Goal: Task Accomplishment & Management: Use online tool/utility

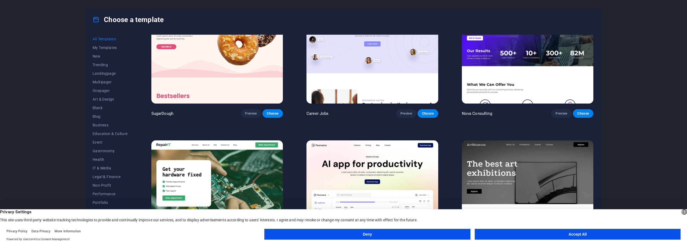
scroll to position [81, 0]
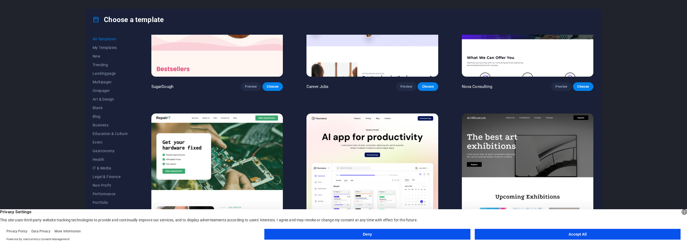
click at [537, 234] on button "Accept All" at bounding box center [578, 233] width 206 height 11
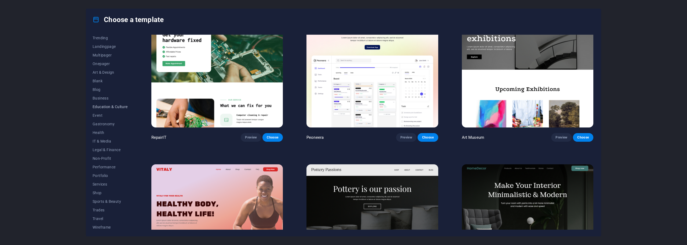
scroll to position [29, 0]
click at [102, 217] on span "Travel" at bounding box center [110, 216] width 35 height 4
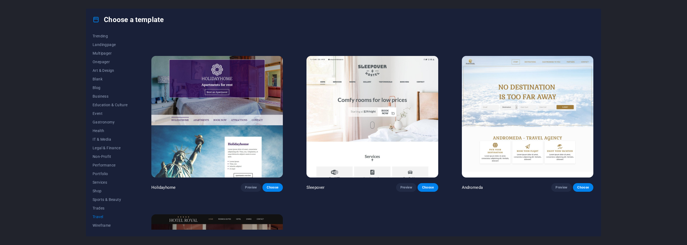
scroll to position [134, 0]
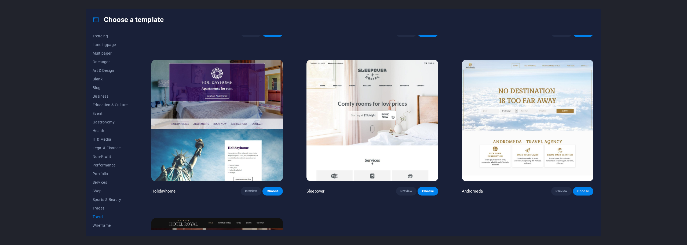
click at [577, 189] on span "Choose" at bounding box center [583, 191] width 12 height 4
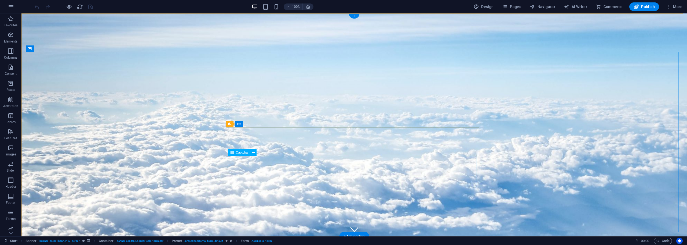
drag, startPoint x: 318, startPoint y: 171, endPoint x: 318, endPoint y: 163, distance: 8.4
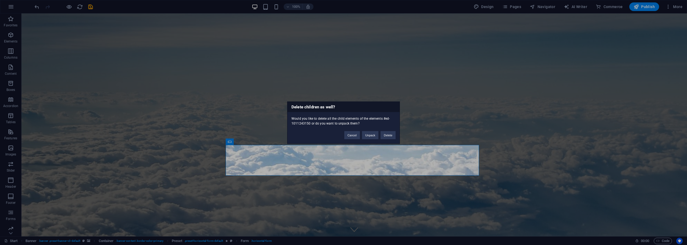
drag, startPoint x: 315, startPoint y: 117, endPoint x: 356, endPoint y: 121, distance: 40.4
click at [356, 121] on div "Would you like to delete all the child elements of the elements #ed-1011243150 …" at bounding box center [343, 119] width 112 height 14
click at [347, 122] on div "Would you like to delete all the child elements of the elements #ed-1011243150 …" at bounding box center [343, 119] width 112 height 14
drag, startPoint x: 385, startPoint y: 137, endPoint x: 364, endPoint y: 123, distance: 25.5
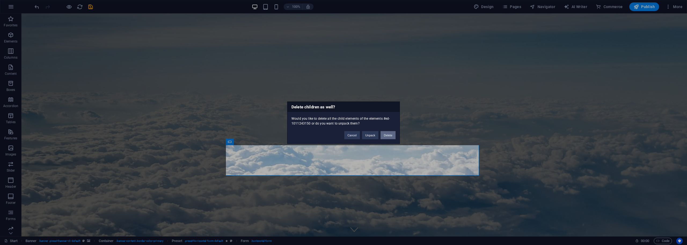
click at [385, 137] on button "Delete" at bounding box center [388, 135] width 15 height 8
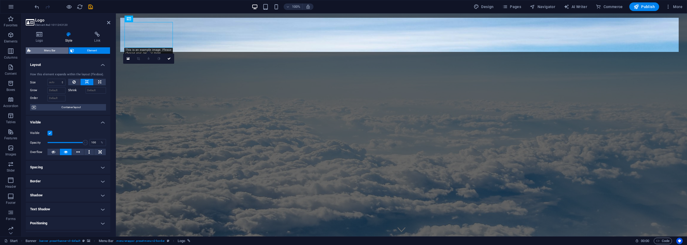
click at [60, 52] on span "Menu Bar" at bounding box center [49, 50] width 34 height 6
select select "rem"
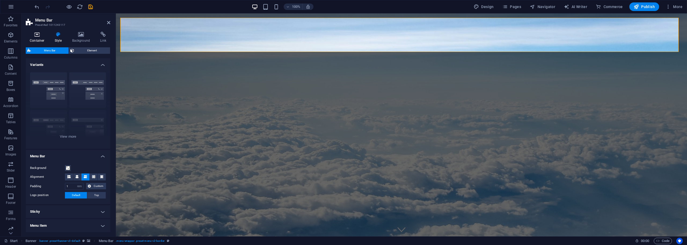
click at [39, 32] on icon at bounding box center [37, 34] width 23 height 5
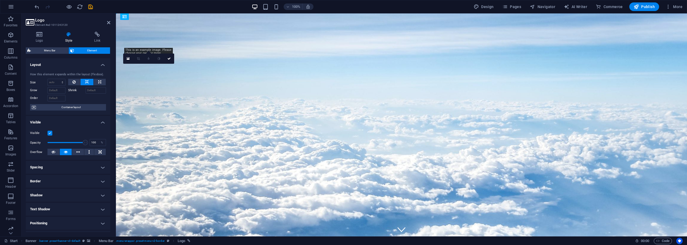
drag, startPoint x: 161, startPoint y: 41, endPoint x: 178, endPoint y: 41, distance: 16.4
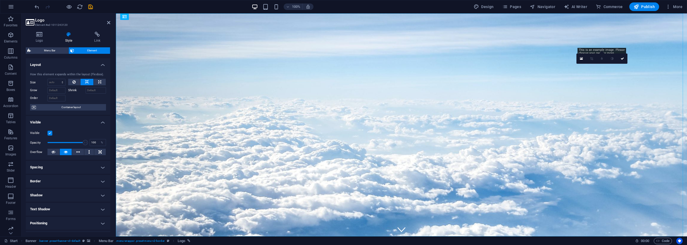
drag, startPoint x: 659, startPoint y: 36, endPoint x: 251, endPoint y: 36, distance: 408.3
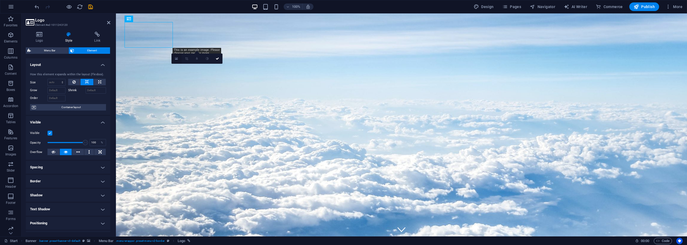
click at [174, 60] on link at bounding box center [177, 58] width 10 height 10
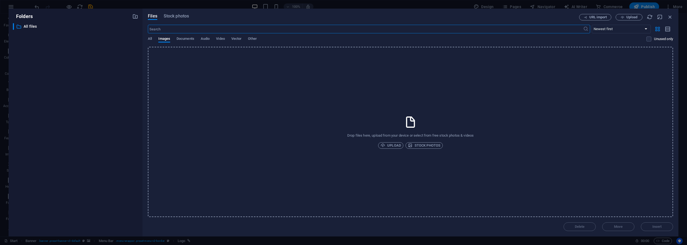
click at [116, 50] on div "​ All files All files" at bounding box center [75, 127] width 125 height 209
click at [665, 19] on div "URL import Upload" at bounding box center [626, 17] width 94 height 6
click at [668, 18] on icon "button" at bounding box center [670, 17] width 6 height 6
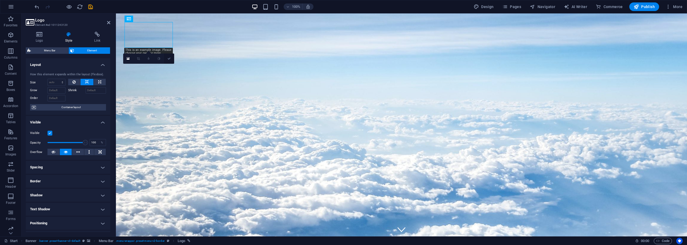
click at [170, 55] on link at bounding box center [169, 58] width 10 height 10
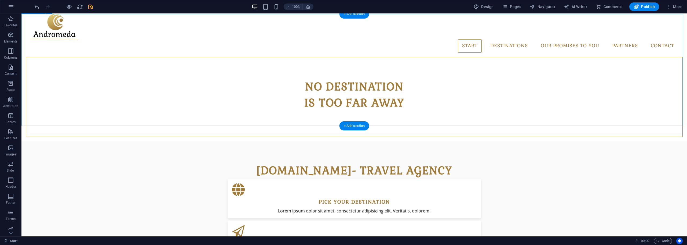
scroll to position [242, 0]
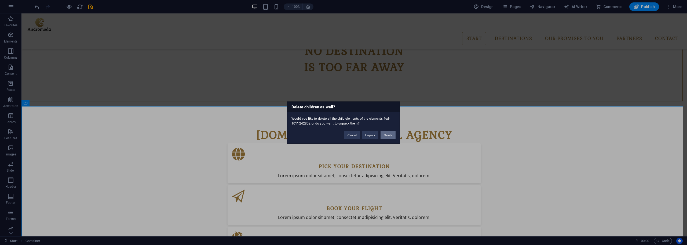
click at [390, 137] on button "Delete" at bounding box center [388, 135] width 15 height 8
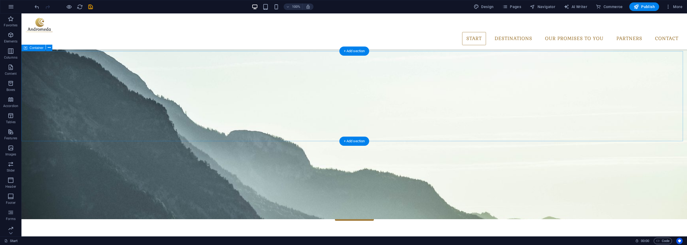
scroll to position [510, 0]
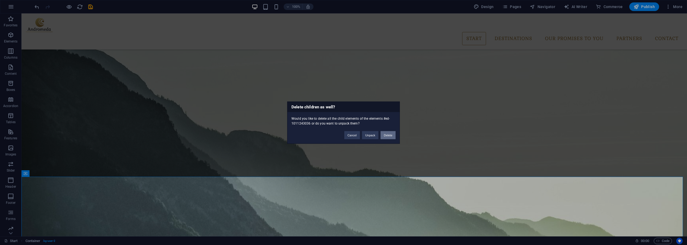
click at [388, 138] on button "Delete" at bounding box center [388, 135] width 15 height 8
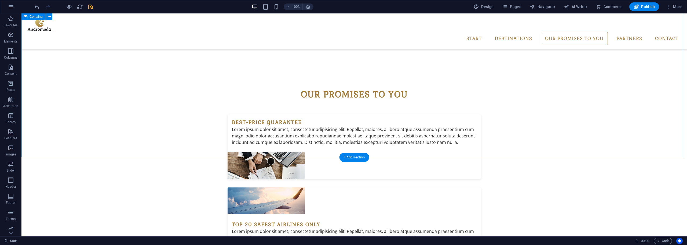
scroll to position [710, 0]
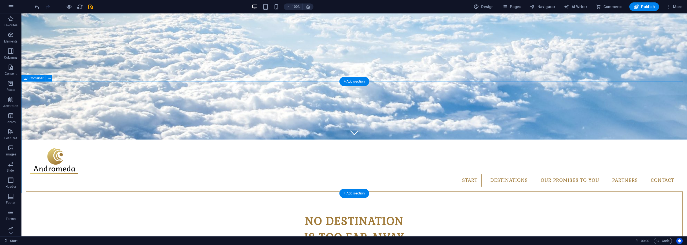
scroll to position [93, 0]
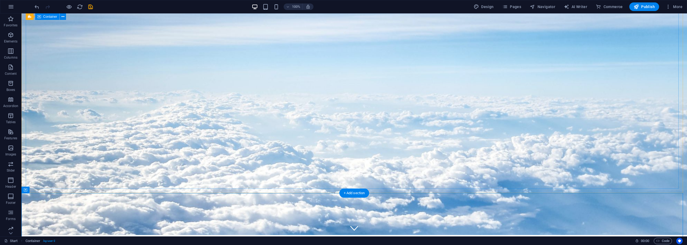
scroll to position [0, 0]
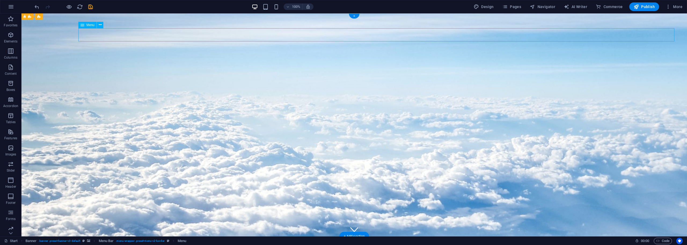
select select "1"
select select
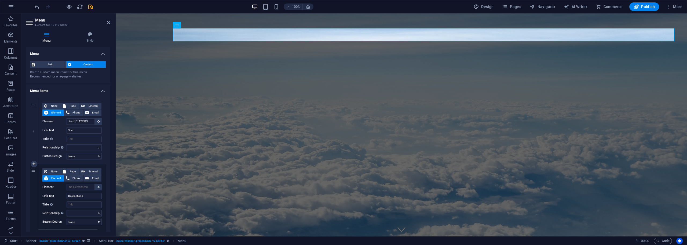
select select
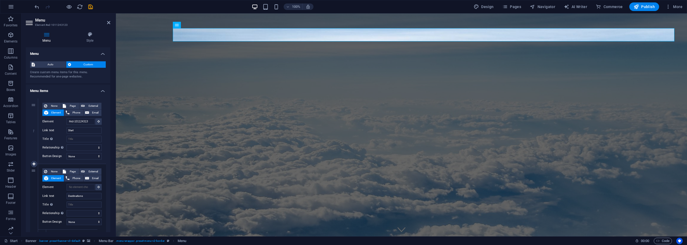
select select
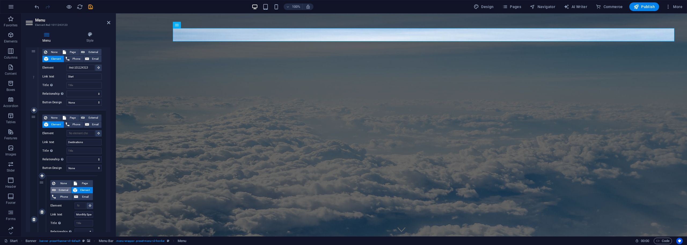
scroll to position [81, 0]
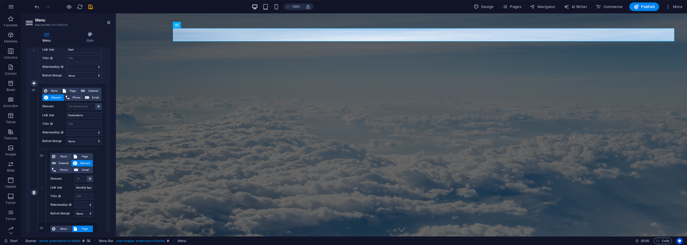
drag, startPoint x: 54, startPoint y: 133, endPoint x: 38, endPoint y: 123, distance: 19.2
click at [38, 124] on div "None Page External Element Phone Email Page Start All Destinations Legal Notice…" at bounding box center [72, 192] width 68 height 218
drag, startPoint x: 54, startPoint y: 120, endPoint x: 49, endPoint y: 128, distance: 9.7
click at [49, 128] on div "None Page External Element Phone Email Page Start All Destinations Legal Notice…" at bounding box center [71, 112] width 59 height 48
click at [56, 88] on span "None" at bounding box center [54, 91] width 10 height 6
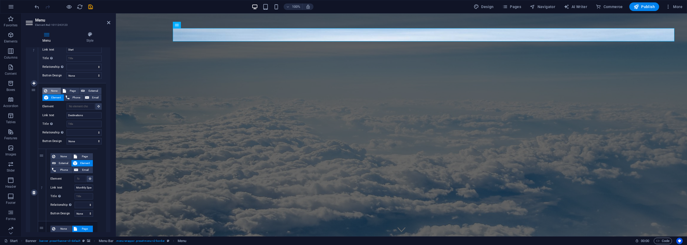
select select
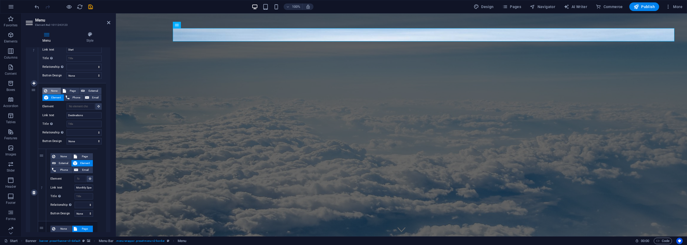
select select
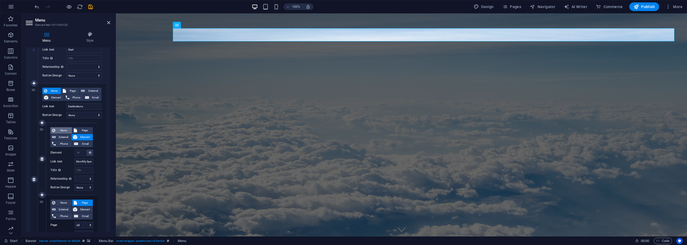
click at [54, 132] on icon at bounding box center [53, 130] width 3 height 6
select select
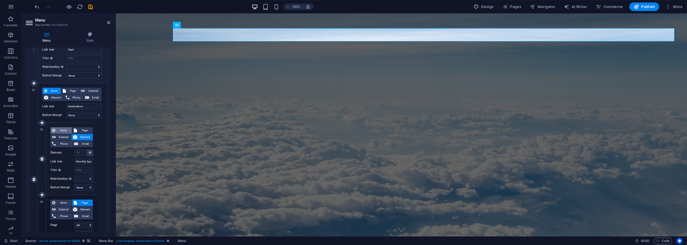
select select
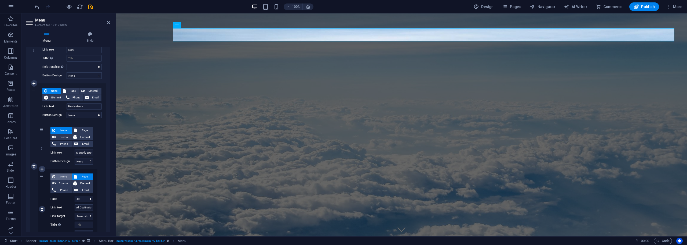
click at [62, 178] on span "None" at bounding box center [63, 176] width 13 height 6
select select
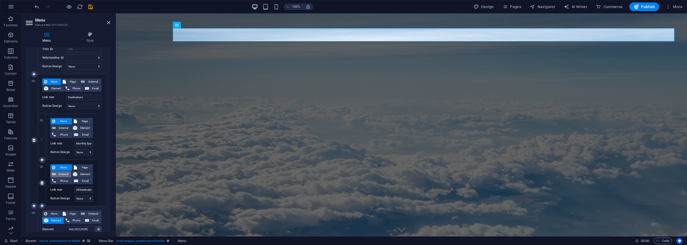
scroll to position [107, 0]
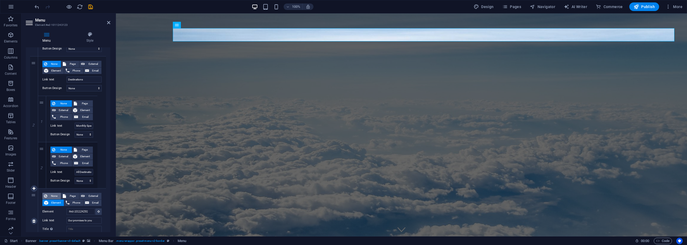
click at [53, 192] on span "None" at bounding box center [54, 195] width 10 height 6
select select
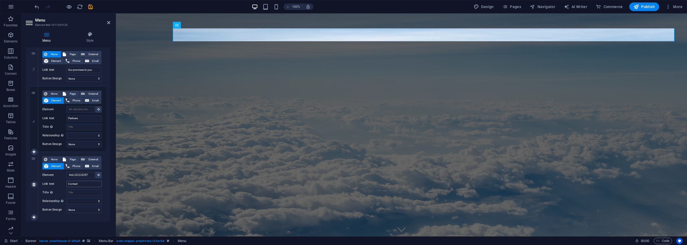
scroll to position [249, 0]
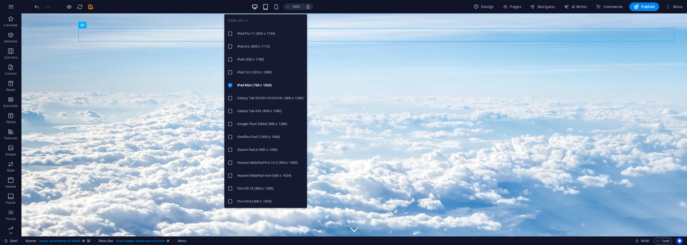
click at [269, 8] on icon "button" at bounding box center [266, 7] width 6 height 6
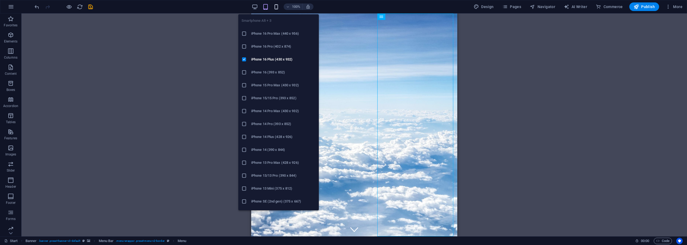
click at [275, 7] on icon "button" at bounding box center [276, 7] width 6 height 6
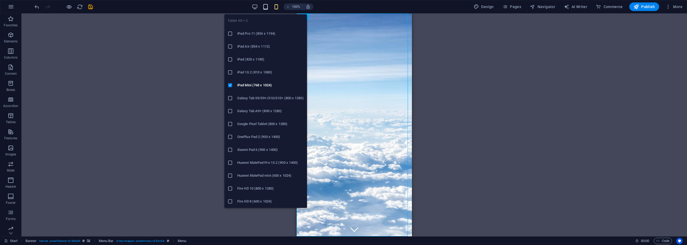
click at [264, 6] on icon "button" at bounding box center [266, 7] width 6 height 6
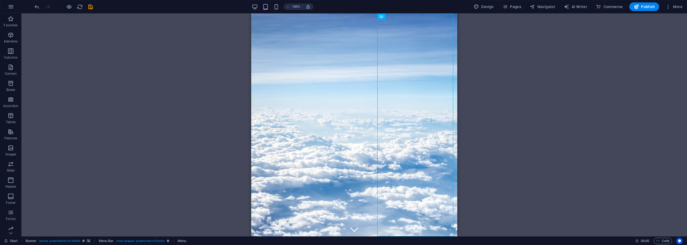
click at [260, 7] on div "100%" at bounding box center [283, 6] width 62 height 9
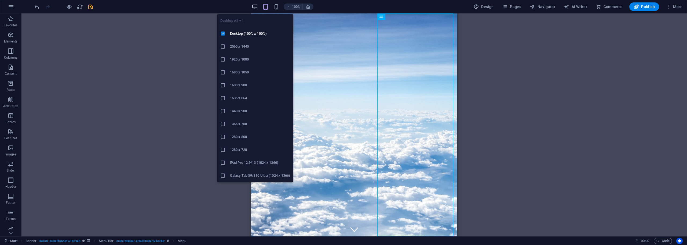
click at [257, 6] on icon "button" at bounding box center [255, 7] width 6 height 6
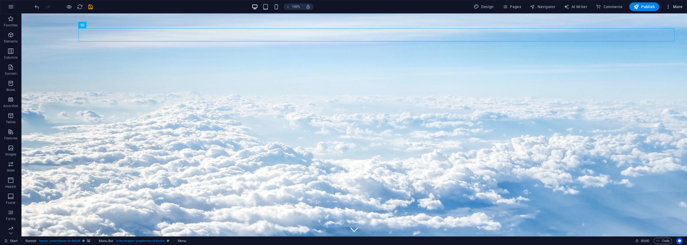
click at [670, 6] on icon "button" at bounding box center [668, 6] width 5 height 5
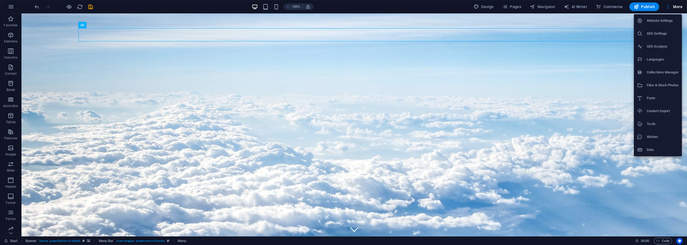
click at [588, 52] on div at bounding box center [343, 122] width 687 height 245
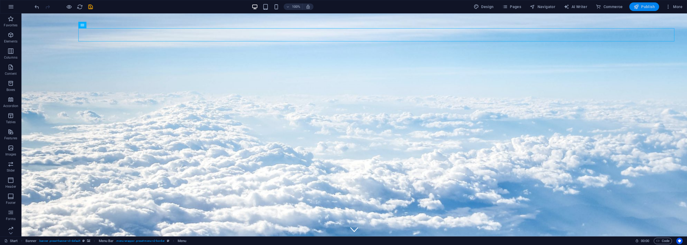
click at [639, 5] on icon "button" at bounding box center [636, 6] width 5 height 5
checkbox input "false"
